Goal: Use online tool/utility

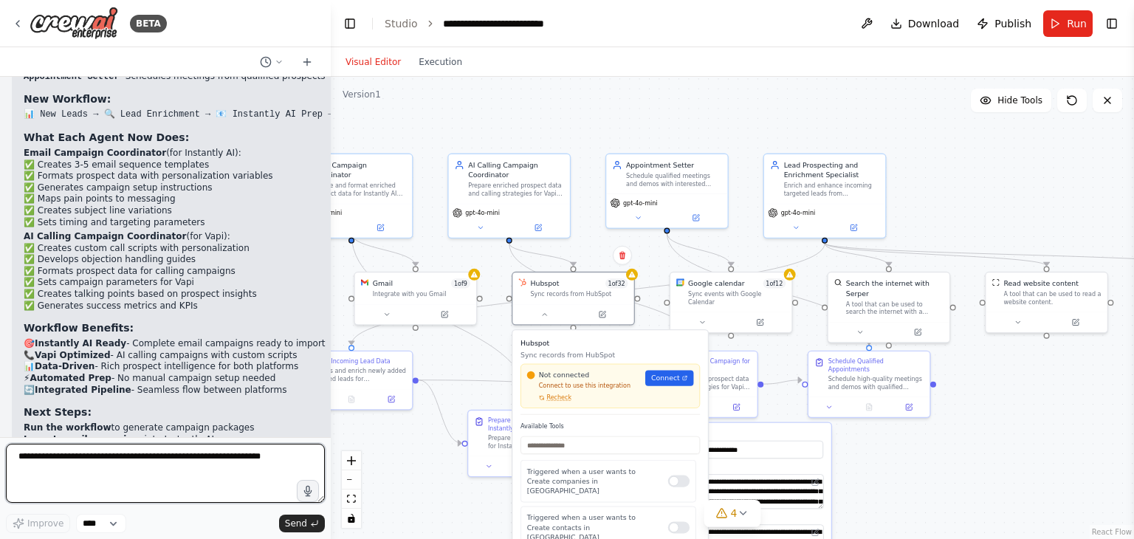
click at [159, 464] on textarea "To enrich screen reader interactions, please activate Accessibility in Grammarl…" at bounding box center [165, 473] width 319 height 59
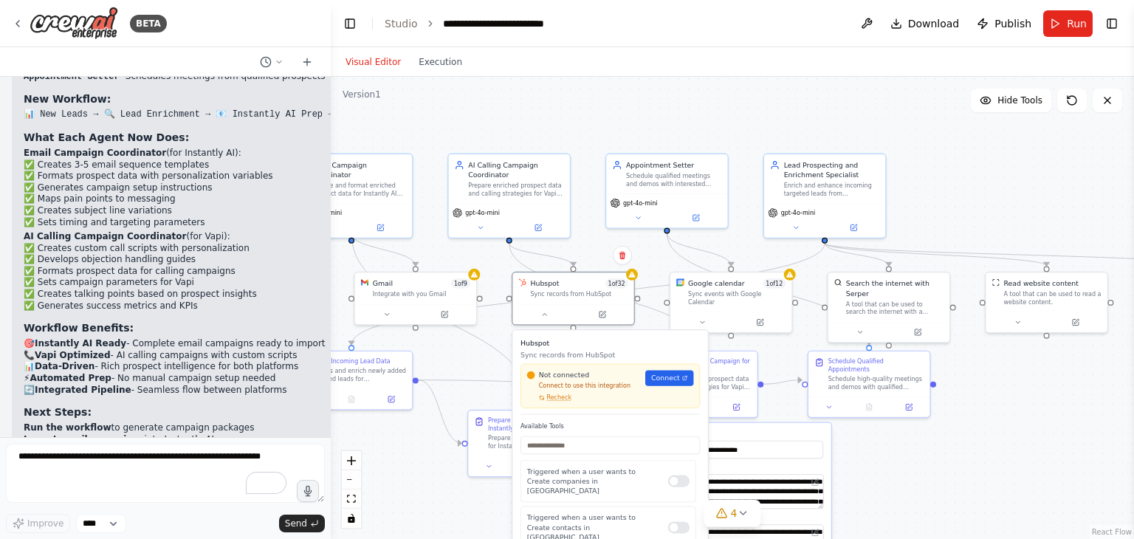
click at [930, 438] on div ".deletable-edge-delete-btn { width: 20px; height: 20px; border: 0px solid #ffff…" at bounding box center [732, 308] width 803 height 462
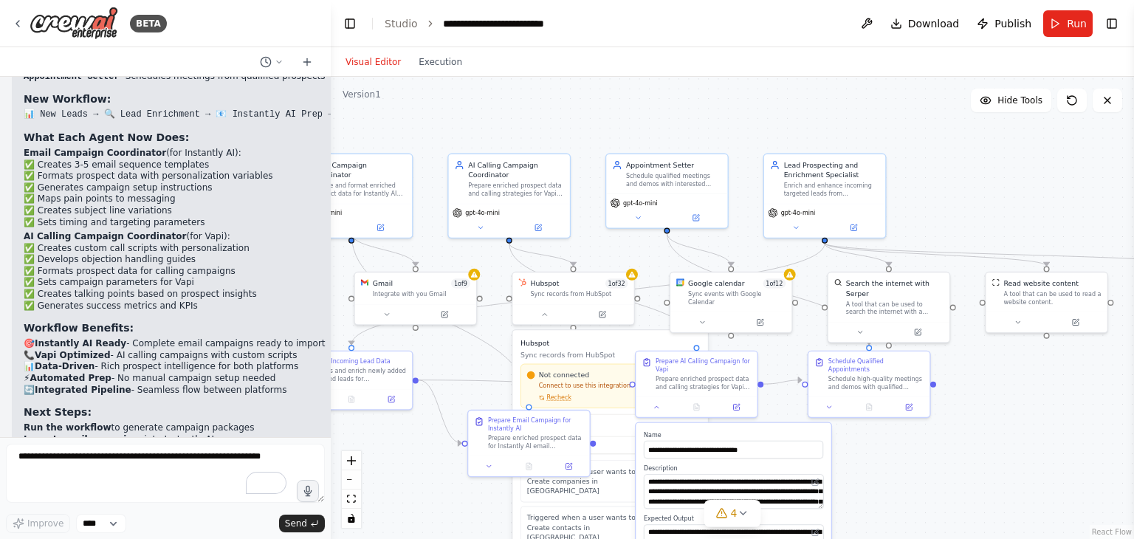
click at [899, 459] on div ".deletable-edge-delete-btn { width: 20px; height: 20px; border: 0px solid #ffff…" at bounding box center [732, 308] width 803 height 462
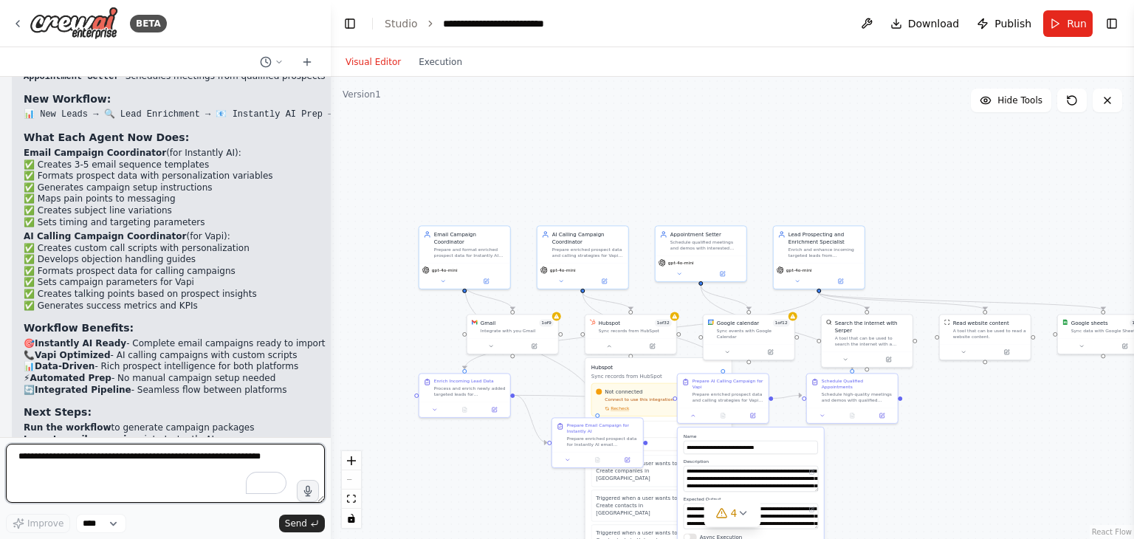
click at [121, 462] on textarea "To enrich screen reader interactions, please activate Accessibility in Grammarl…" at bounding box center [165, 473] width 319 height 59
click at [157, 467] on textarea "**********" at bounding box center [165, 473] width 319 height 59
type textarea "**********"
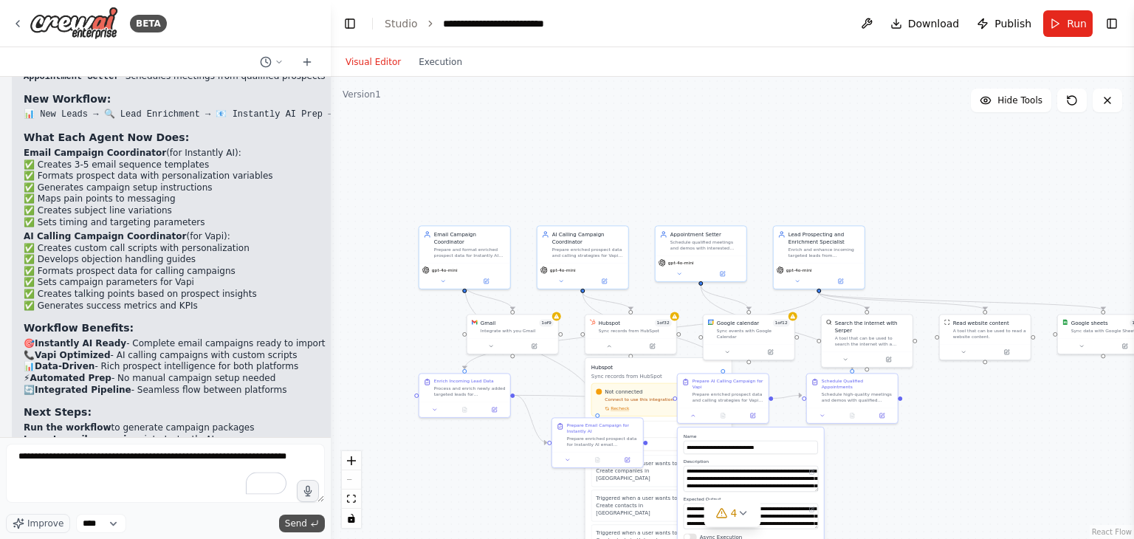
click at [296, 526] on span "Send" at bounding box center [296, 524] width 22 height 12
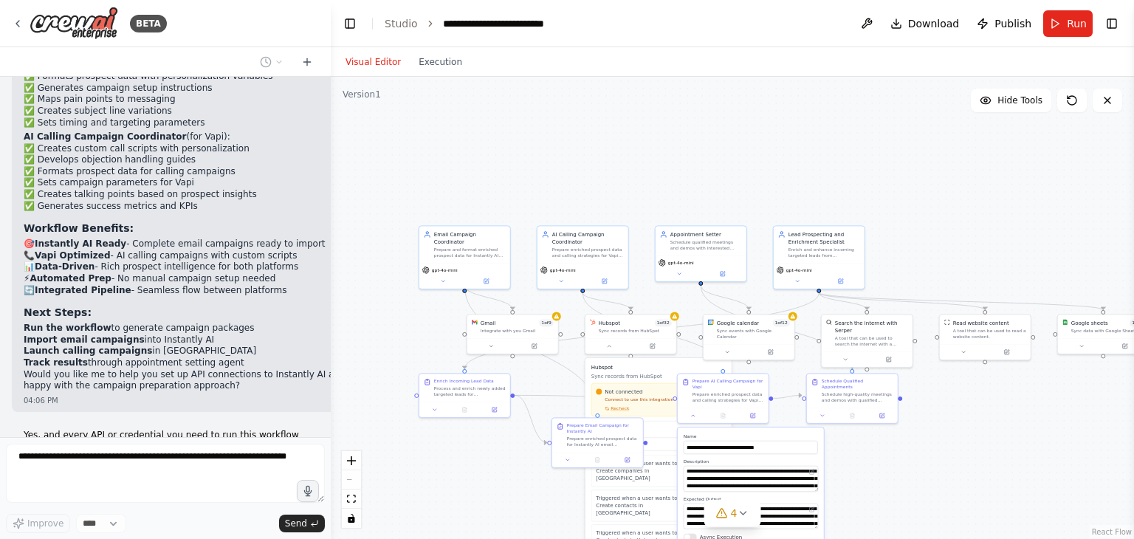
drag, startPoint x: 895, startPoint y: 469, endPoint x: 909, endPoint y: 227, distance: 242.6
click at [898, 417] on div ".deletable-edge-delete-btn { width: 20px; height: 20px; border: 0px solid #ffff…" at bounding box center [732, 308] width 803 height 462
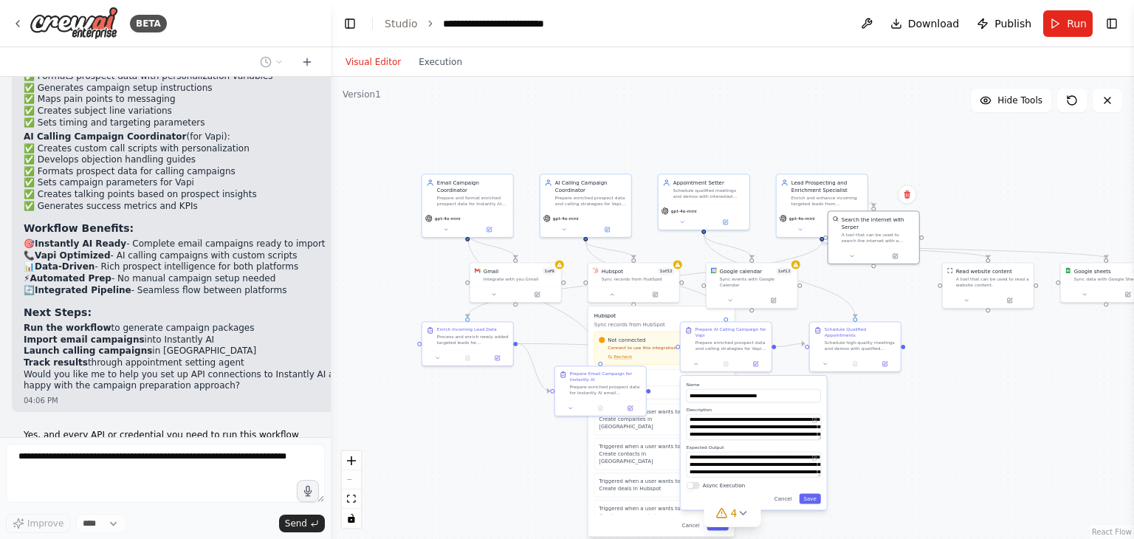
drag, startPoint x: 909, startPoint y: 227, endPoint x: 913, endPoint y: 185, distance: 42.3
click at [913, 185] on div ".deletable-edge-delete-btn { width: 20px; height: 20px; border: 0px solid #ffff…" at bounding box center [732, 308] width 803 height 462
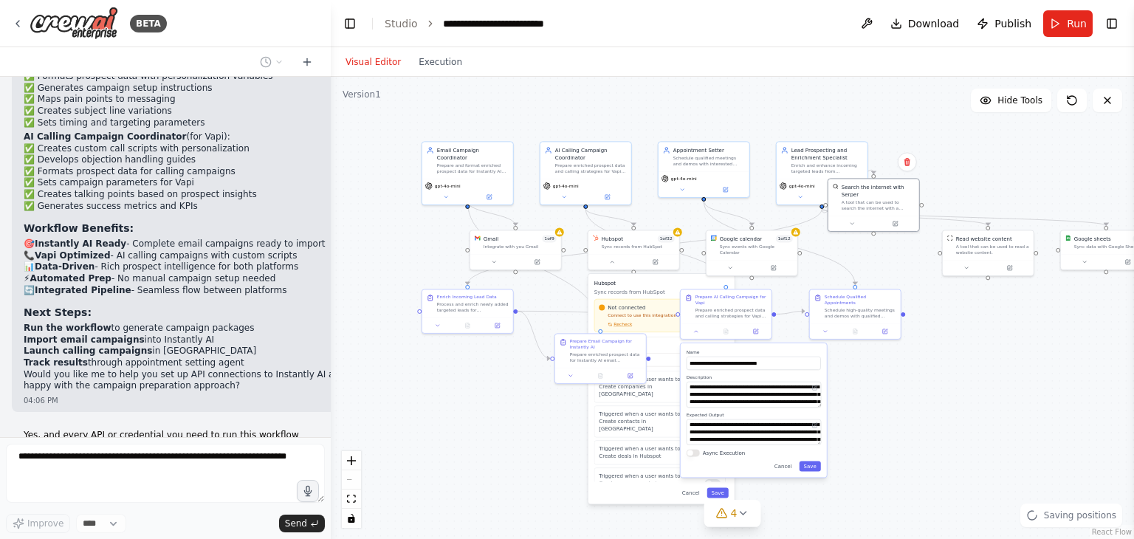
drag, startPoint x: 973, startPoint y: 231, endPoint x: 973, endPoint y: 199, distance: 32.5
click at [973, 199] on div ".deletable-edge-delete-btn { width: 20px; height: 20px; border: 0px solid #ffff…" at bounding box center [732, 308] width 803 height 462
drag, startPoint x: 893, startPoint y: 207, endPoint x: 1004, endPoint y: 341, distance: 174.2
click at [1004, 347] on div at bounding box center [984, 355] width 91 height 16
click at [809, 467] on button "Save" at bounding box center [810, 466] width 21 height 10
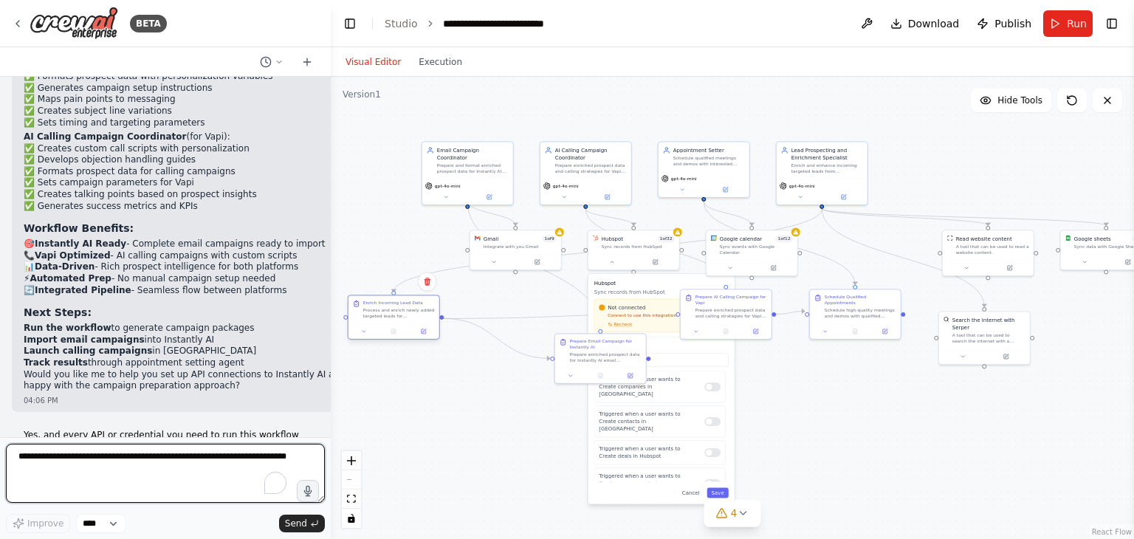
drag, startPoint x: 483, startPoint y: 312, endPoint x: 409, endPoint y: 320, distance: 74.2
click at [409, 320] on div "Enrich Incoming Lead Data Process and enrich newly added targeted leads for {co…" at bounding box center [394, 309] width 91 height 28
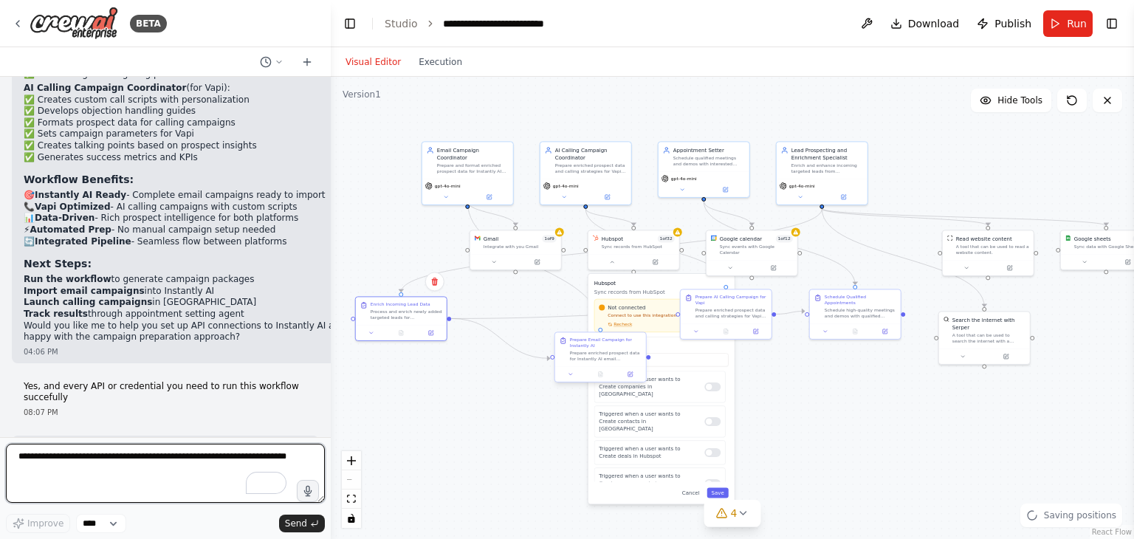
scroll to position [7916, 0]
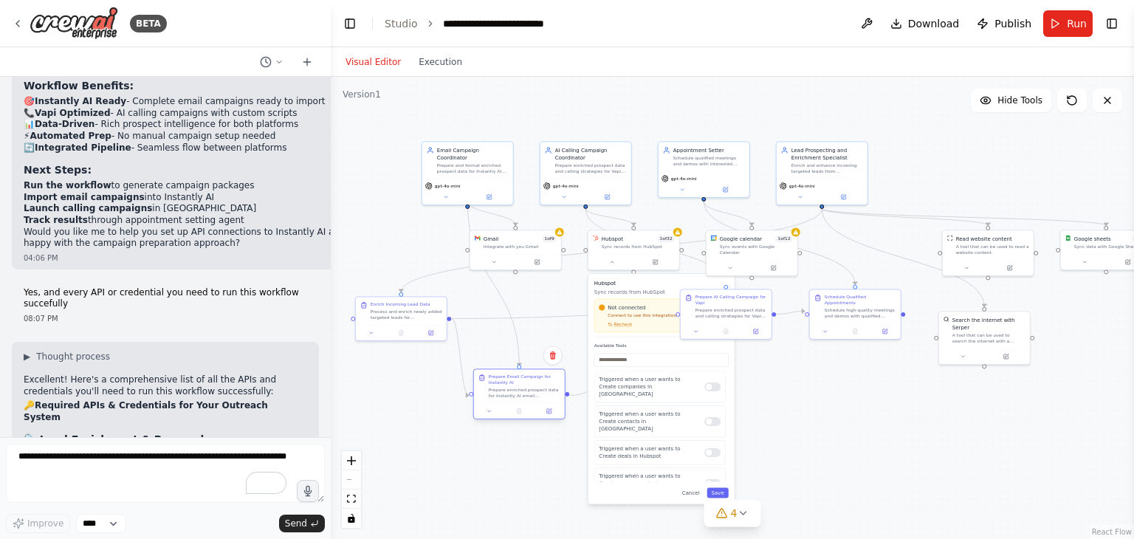
drag, startPoint x: 580, startPoint y: 355, endPoint x: 490, endPoint y: 399, distance: 101.1
click at [490, 399] on div "Prepare Email Campaign for Instantly AI Prepare enriched prospect data for Inst…" at bounding box center [519, 386] width 91 height 34
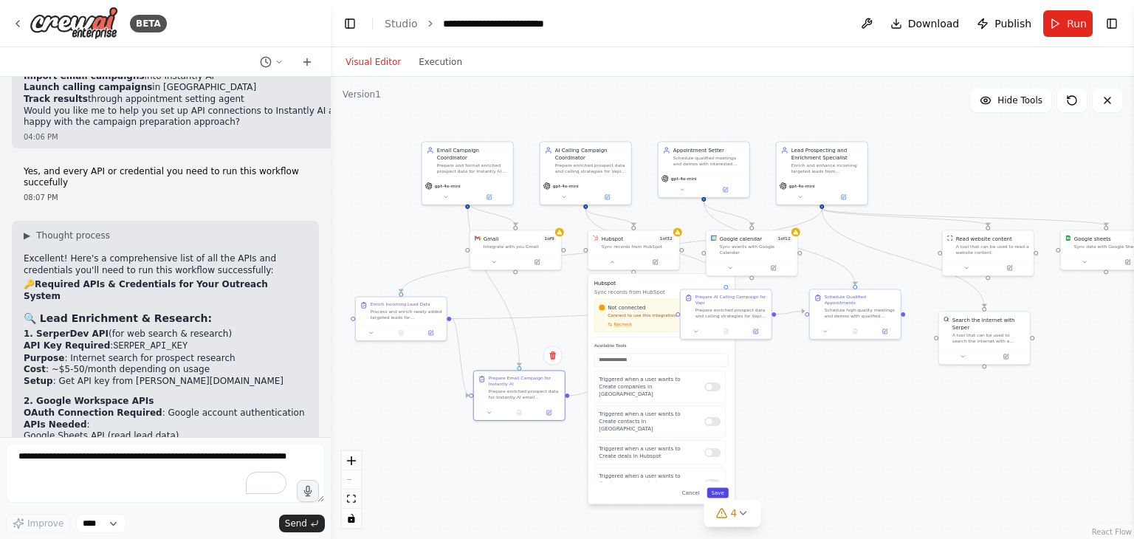
click at [721, 492] on button "Save" at bounding box center [717, 492] width 21 height 10
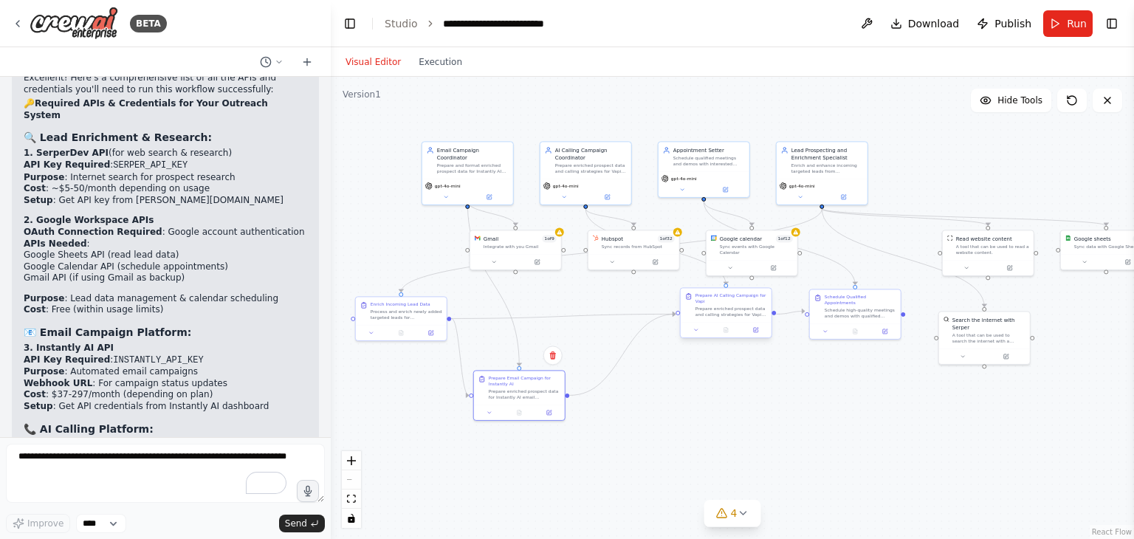
scroll to position [8309, 0]
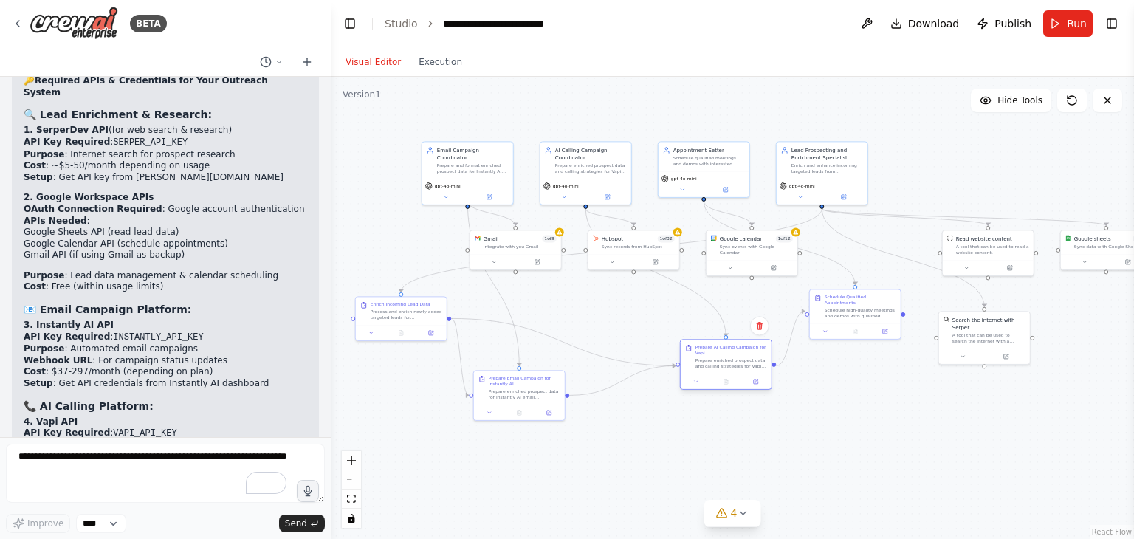
drag, startPoint x: 724, startPoint y: 318, endPoint x: 727, endPoint y: 366, distance: 48.8
click at [727, 366] on div "Prepare AI Calling Campaign for Vapi Prepare enriched prospect data and calling…" at bounding box center [726, 357] width 91 height 34
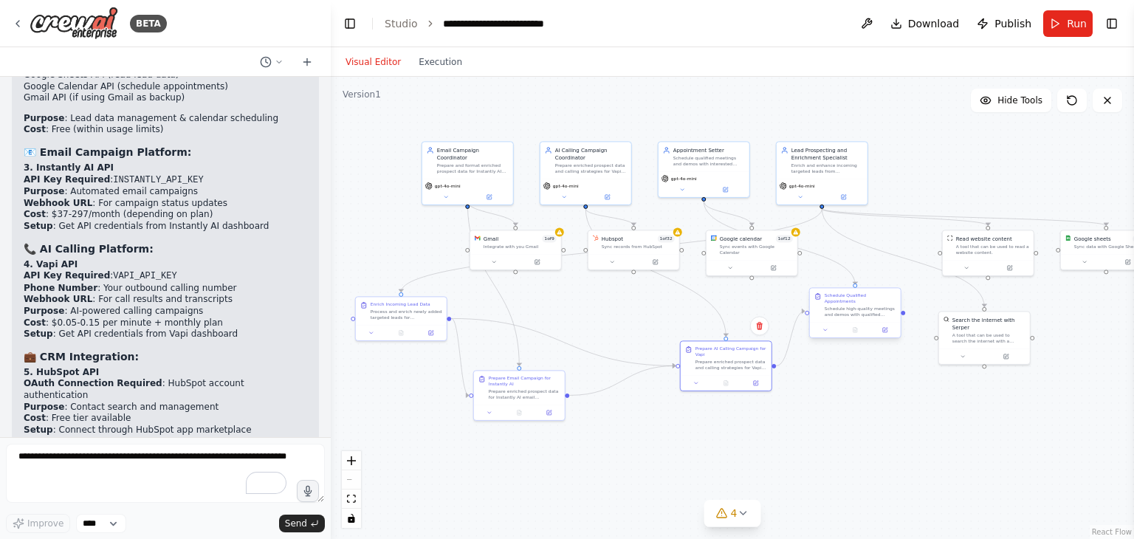
scroll to position [8492, 0]
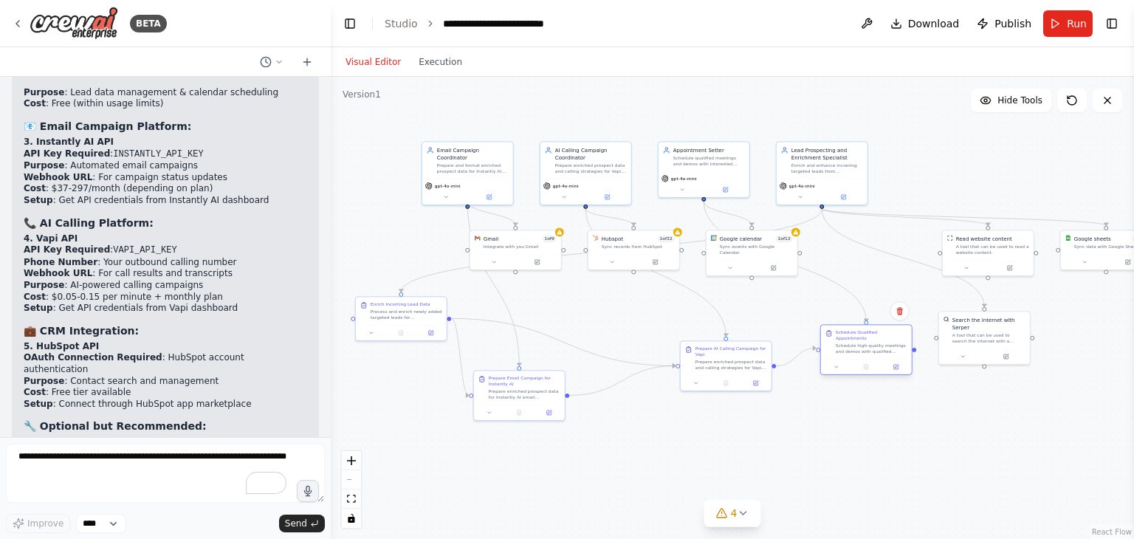
drag, startPoint x: 855, startPoint y: 307, endPoint x: 865, endPoint y: 346, distance: 40.5
click at [865, 346] on div "Schedule high-quality meetings and demos with qualified prospects identified by…" at bounding box center [872, 349] width 72 height 12
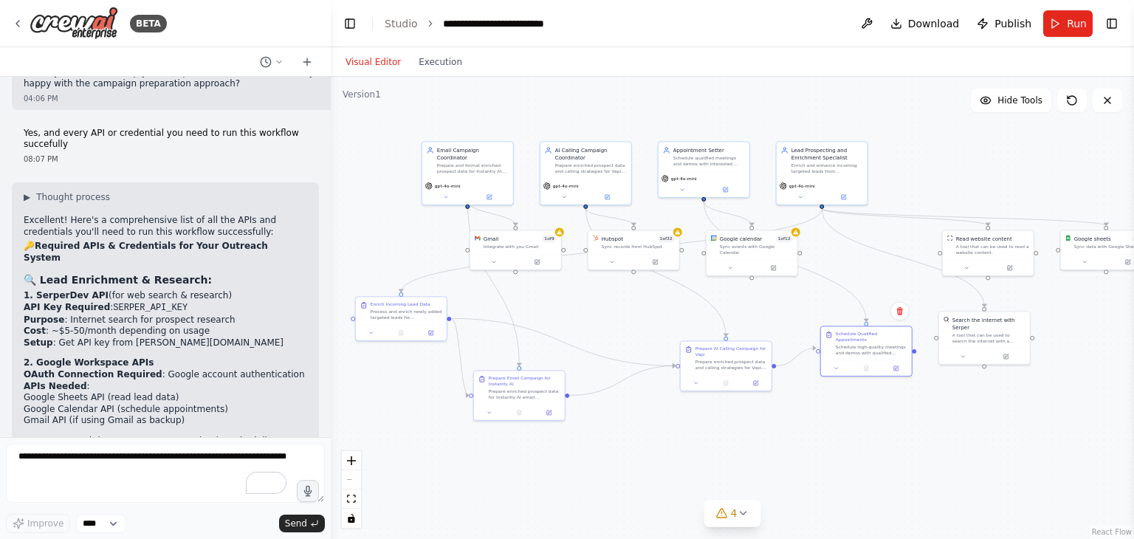
scroll to position [8155, 0]
click at [963, 355] on div "Search the internet with Serper A tool that can be used to search the internet …" at bounding box center [985, 336] width 92 height 54
click at [963, 351] on button at bounding box center [963, 355] width 42 height 9
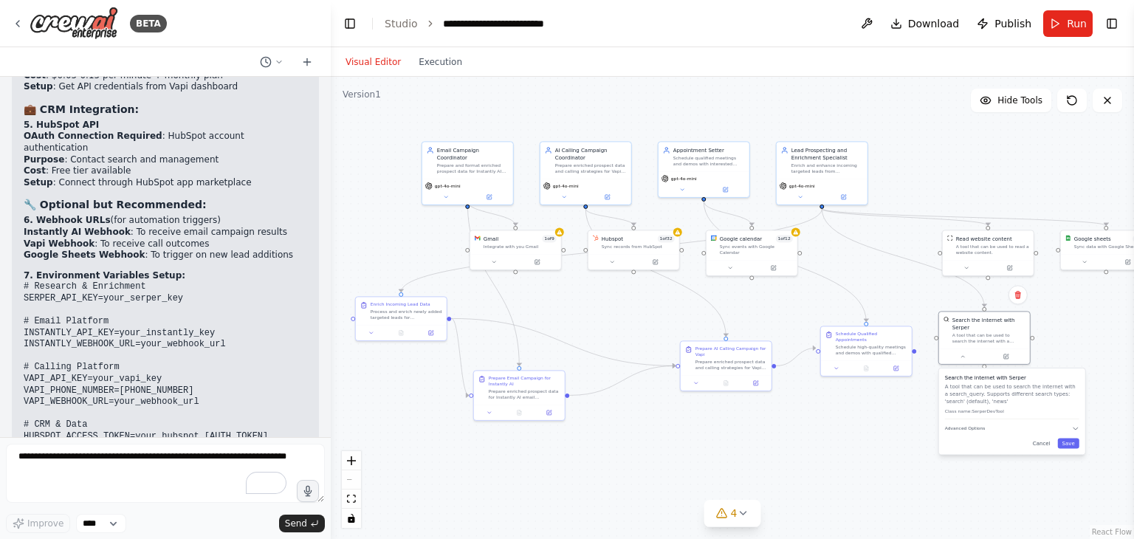
scroll to position [8726, 0]
drag, startPoint x: 632, startPoint y: 252, endPoint x: 611, endPoint y: 305, distance: 57.3
click at [611, 305] on div at bounding box center [615, 312] width 91 height 16
drag, startPoint x: 1032, startPoint y: 382, endPoint x: 1057, endPoint y: 391, distance: 27.6
click at [1057, 391] on p "A tool that can be used to search the internet with a search_query. Supports di…" at bounding box center [1034, 402] width 134 height 22
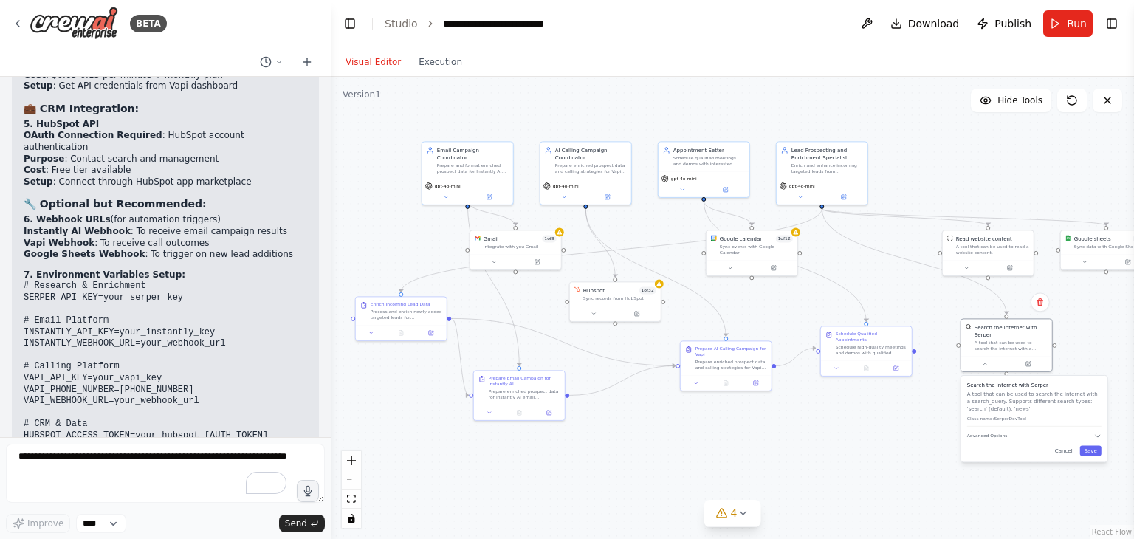
click at [1092, 453] on div "Search the internet with Serper A tool that can be used to search the internet …" at bounding box center [1034, 419] width 146 height 86
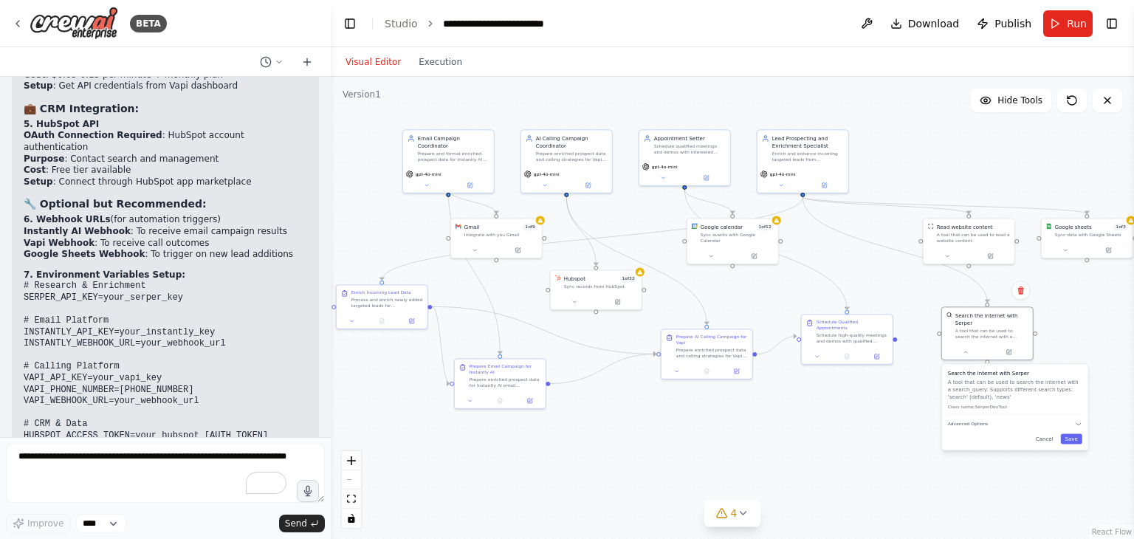
drag, startPoint x: 685, startPoint y: 125, endPoint x: 669, endPoint y: 112, distance: 20.5
click at [669, 112] on div ".deletable-edge-delete-btn { width: 20px; height: 20px; border: 0px solid #ffff…" at bounding box center [732, 308] width 803 height 462
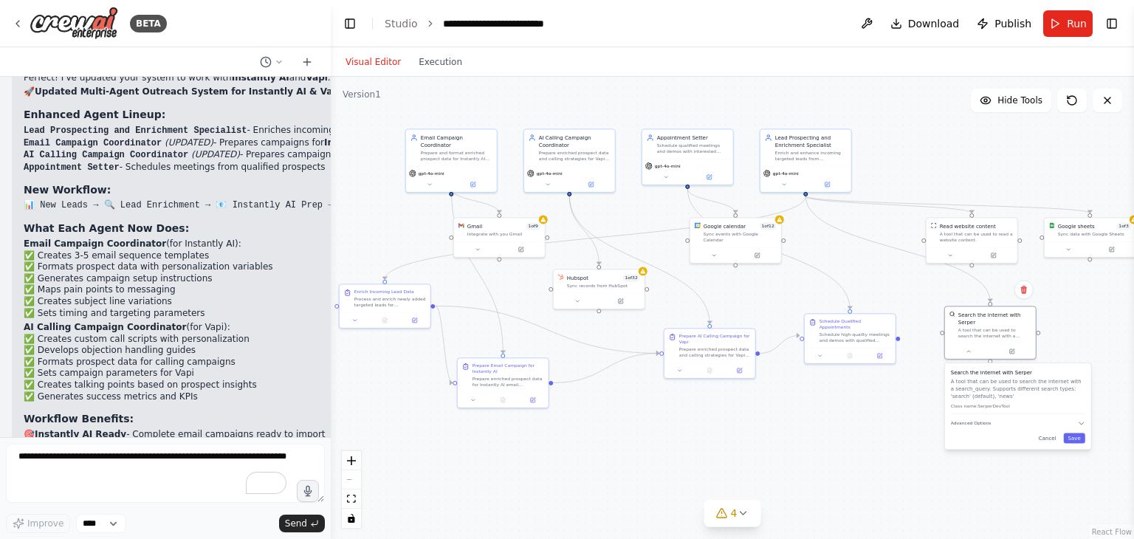
scroll to position [7662, 0]
click at [749, 228] on div "Google calendar 1 of 12 Sync events with Google Calendar" at bounding box center [740, 231] width 73 height 21
drag, startPoint x: 451, startPoint y: 151, endPoint x: 418, endPoint y: 145, distance: 33.9
click at [418, 145] on div "Prepare and format enriched prospect data for Instantly AI email campaigns targ…" at bounding box center [427, 147] width 72 height 12
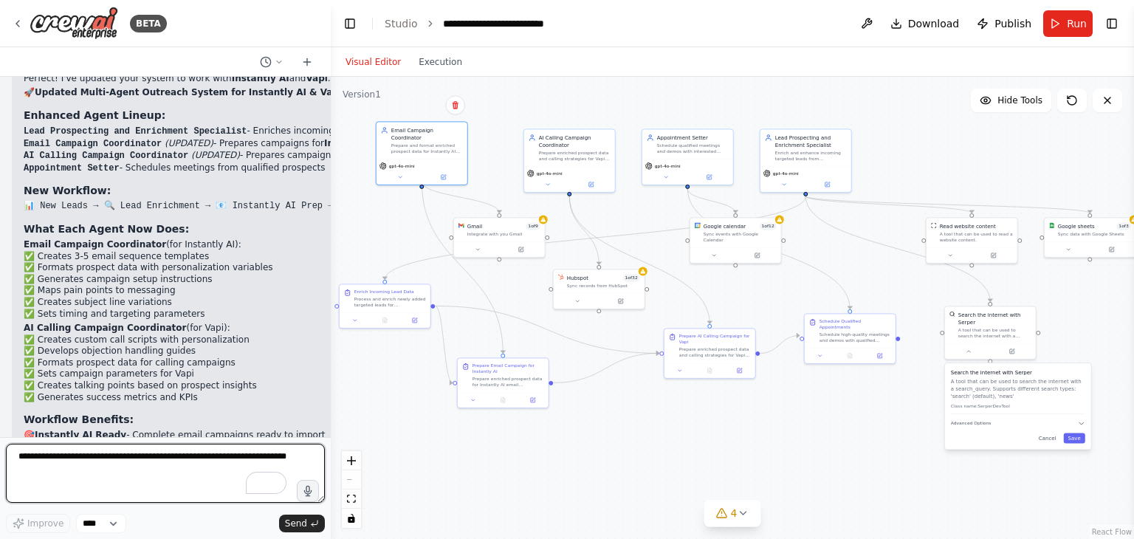
click at [61, 457] on textarea "**********" at bounding box center [165, 473] width 319 height 59
type textarea "**********"
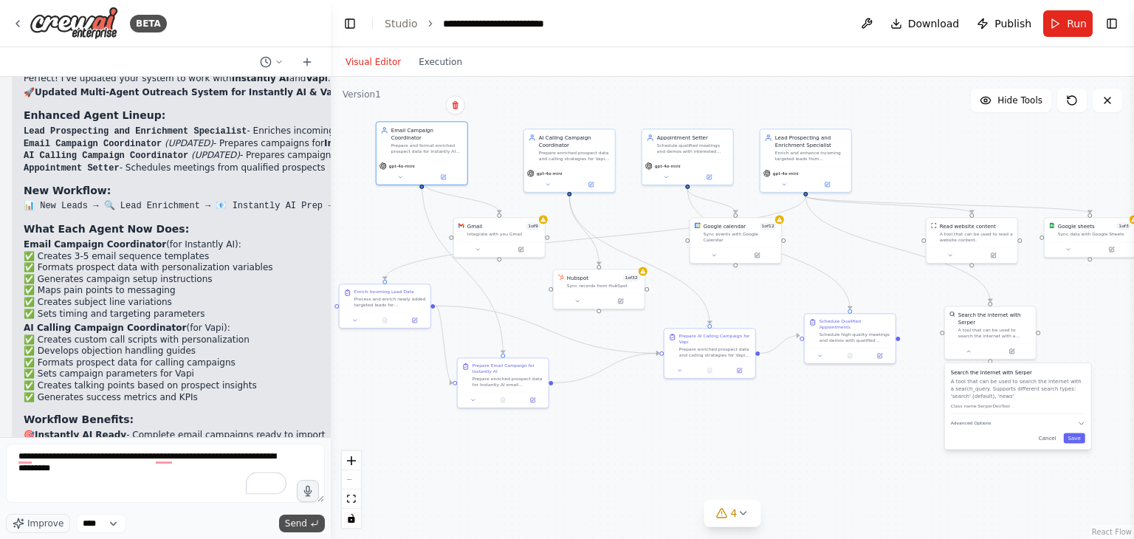
click at [301, 524] on span "Send" at bounding box center [296, 524] width 22 height 12
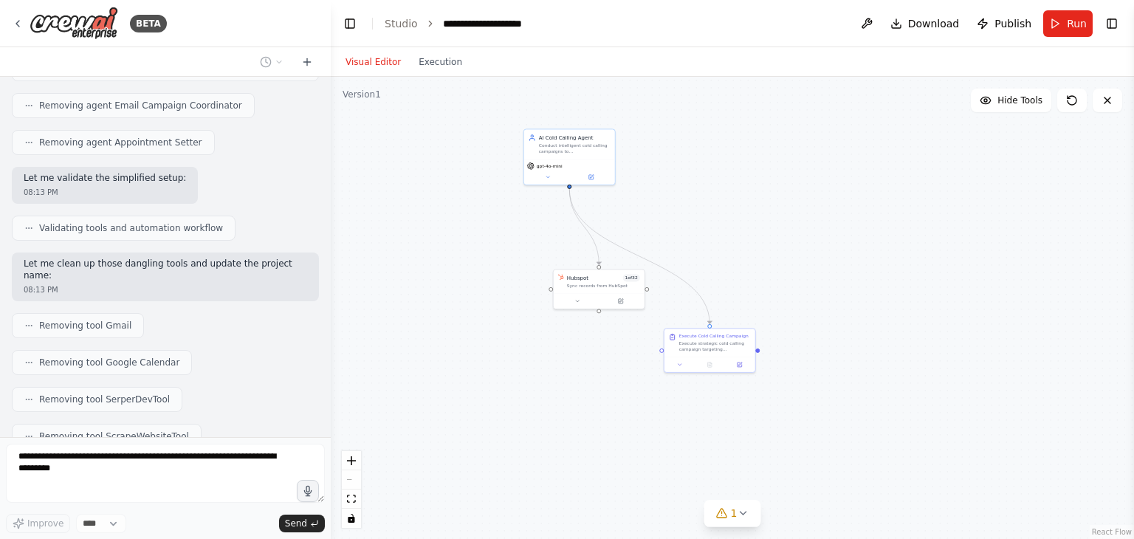
scroll to position [10188, 0]
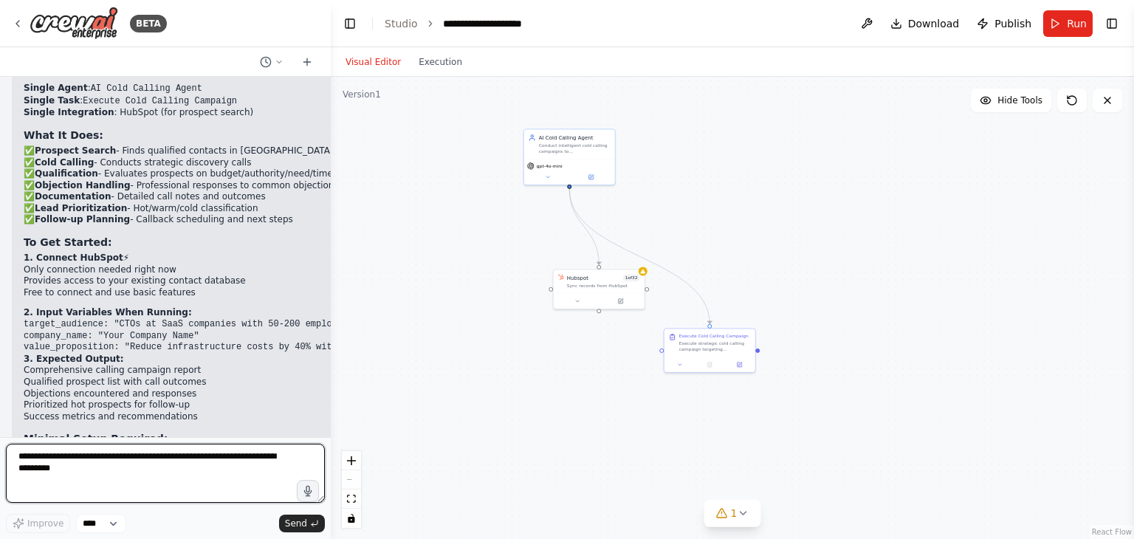
click at [109, 452] on textarea "**********" at bounding box center [165, 473] width 319 height 59
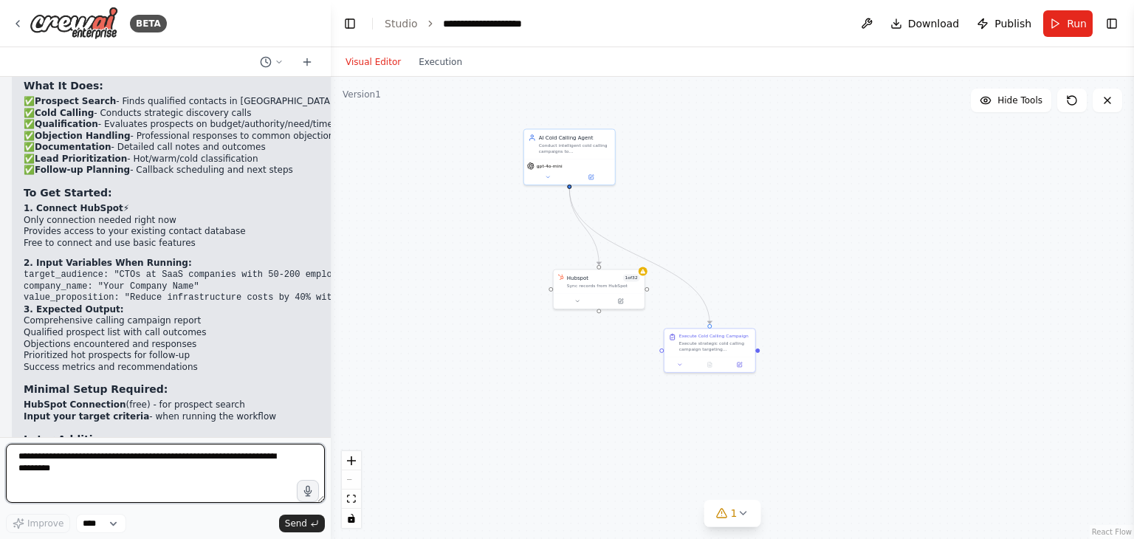
scroll to position [10771, 0]
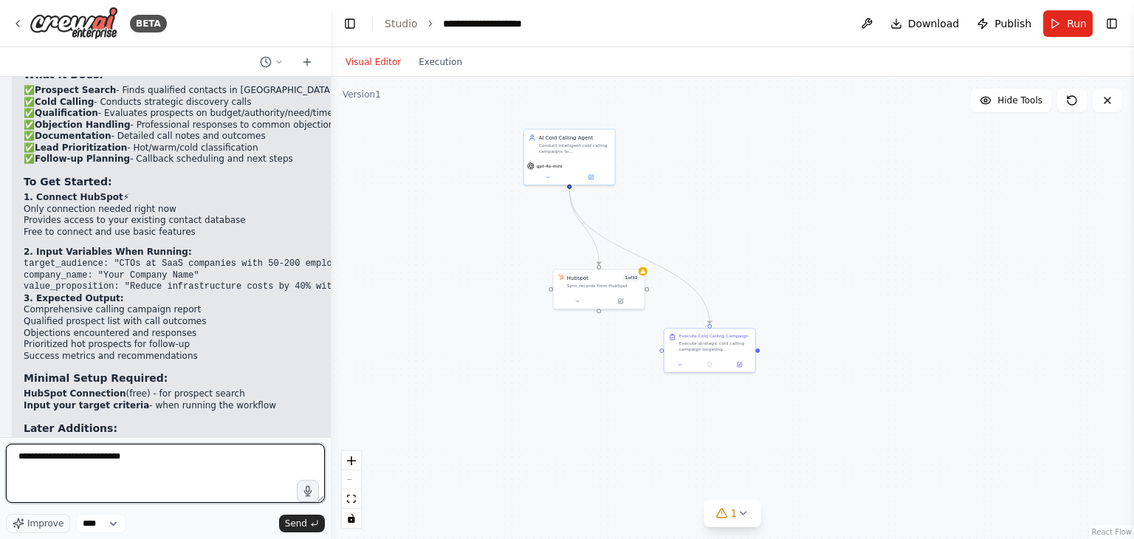
type textarea "**********"
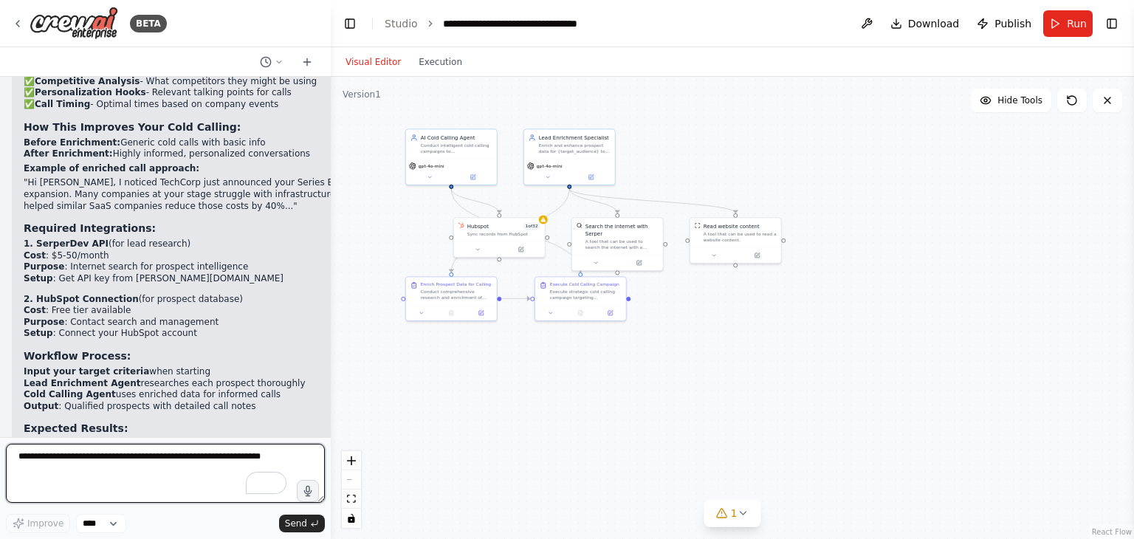
scroll to position [11867, 0]
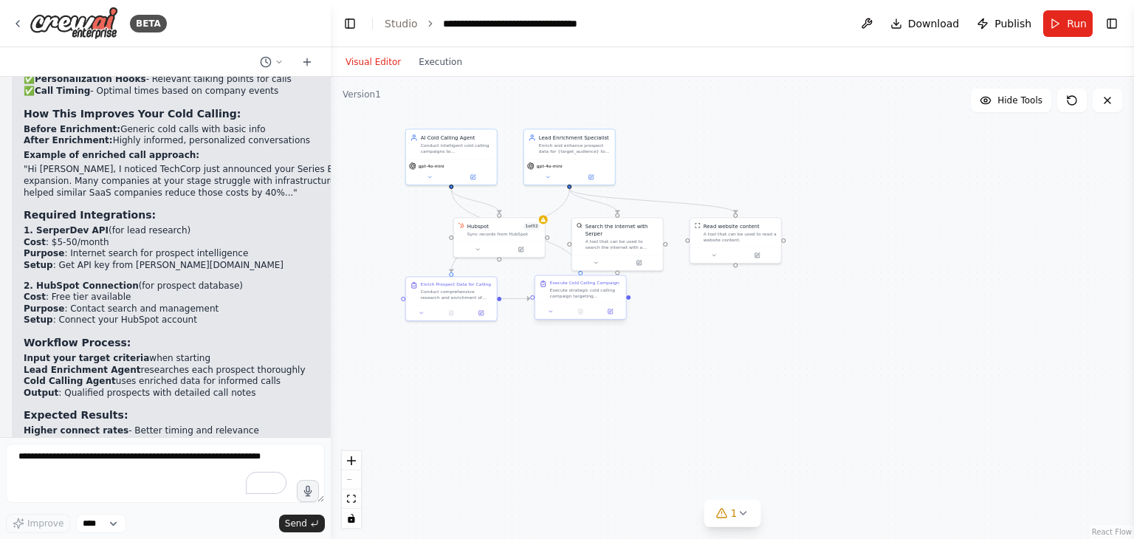
click at [587, 290] on div "Execute strategic cold calling campaign targeting {target_audience} for {compan…" at bounding box center [586, 293] width 72 height 12
click at [547, 320] on div ".deletable-edge-delete-btn { width: 20px; height: 20px; border: 0px solid #ffff…" at bounding box center [732, 308] width 803 height 462
click at [551, 320] on div "Execute Cold Calling Campaign Execute strategic cold calling campaign targeting…" at bounding box center [581, 298] width 92 height 45
click at [551, 316] on div at bounding box center [580, 311] width 91 height 16
click at [551, 310] on icon at bounding box center [551, 312] width 6 height 6
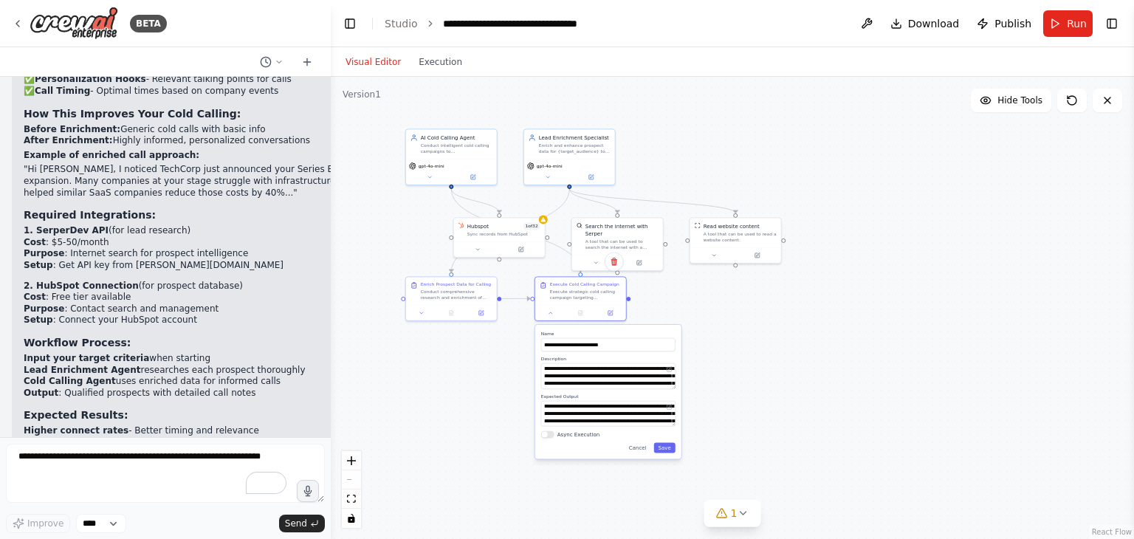
click at [667, 455] on div "**********" at bounding box center [608, 392] width 146 height 134
